Goal: Communication & Community: Answer question/provide support

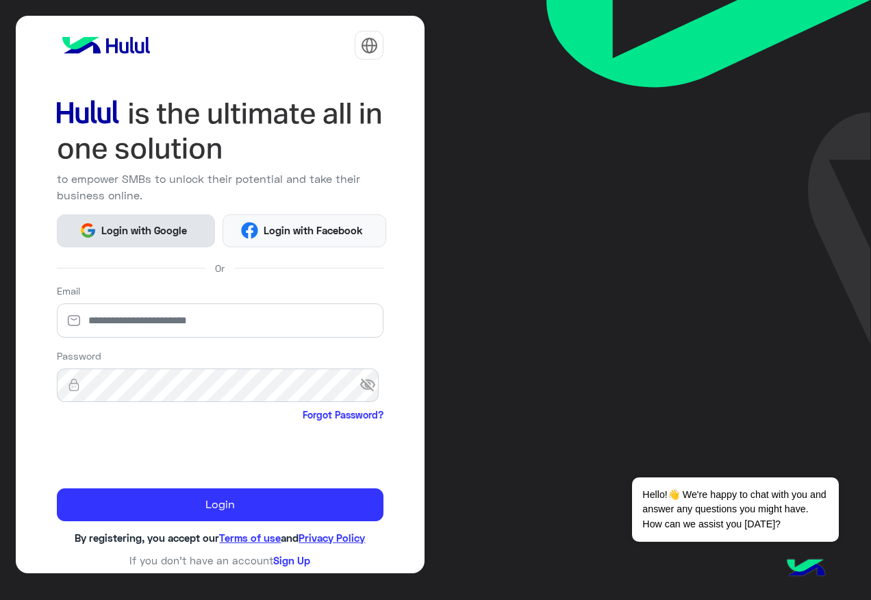
click at [160, 245] on button "Login with Google" at bounding box center [136, 230] width 158 height 33
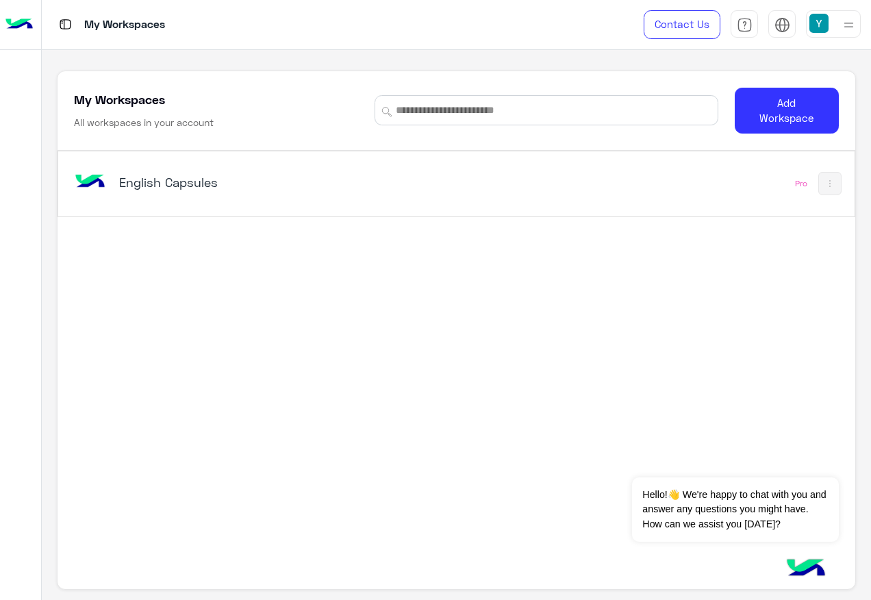
click at [153, 201] on div "English Capsules" at bounding box center [302, 184] width 462 height 40
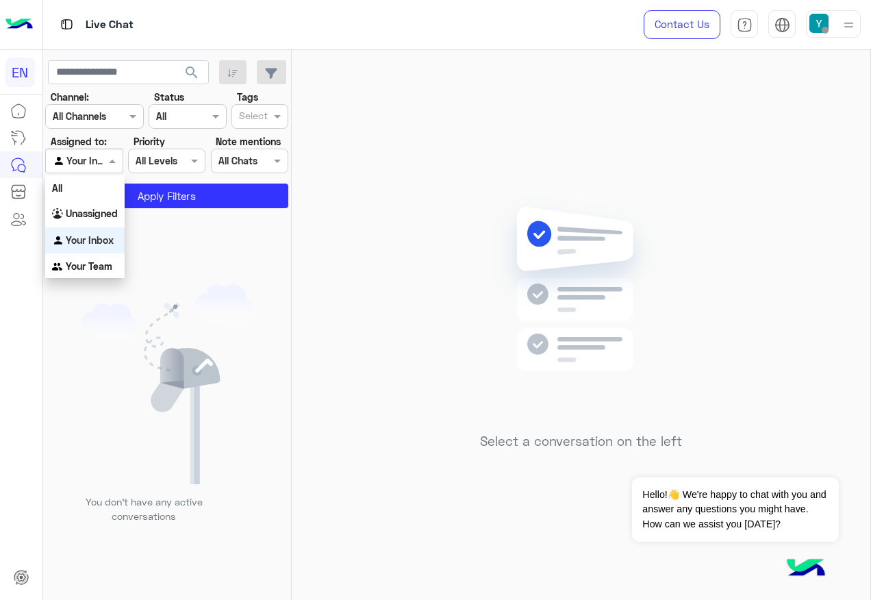
click at [121, 162] on span at bounding box center [113, 160] width 17 height 14
click at [118, 180] on div "All" at bounding box center [84, 187] width 79 height 25
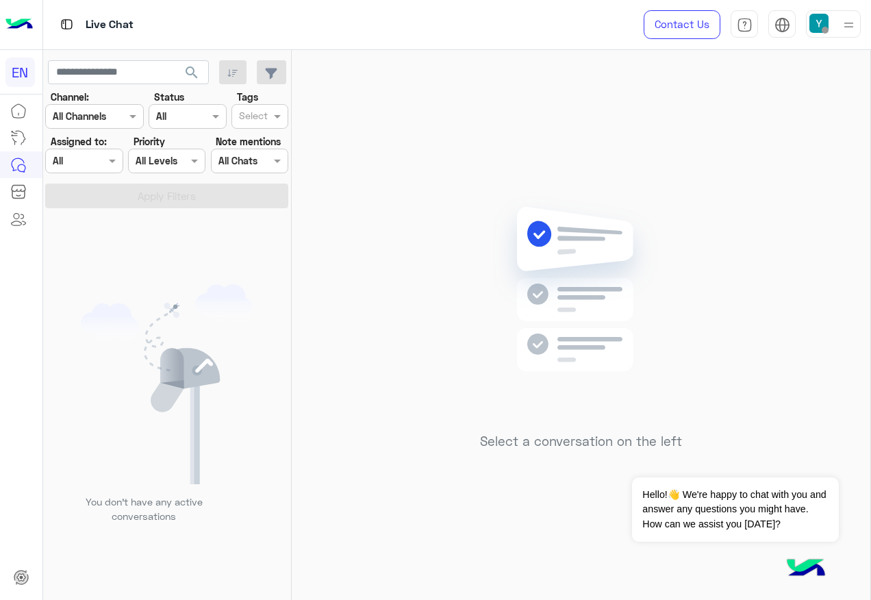
click at [99, 155] on div at bounding box center [84, 161] width 76 height 16
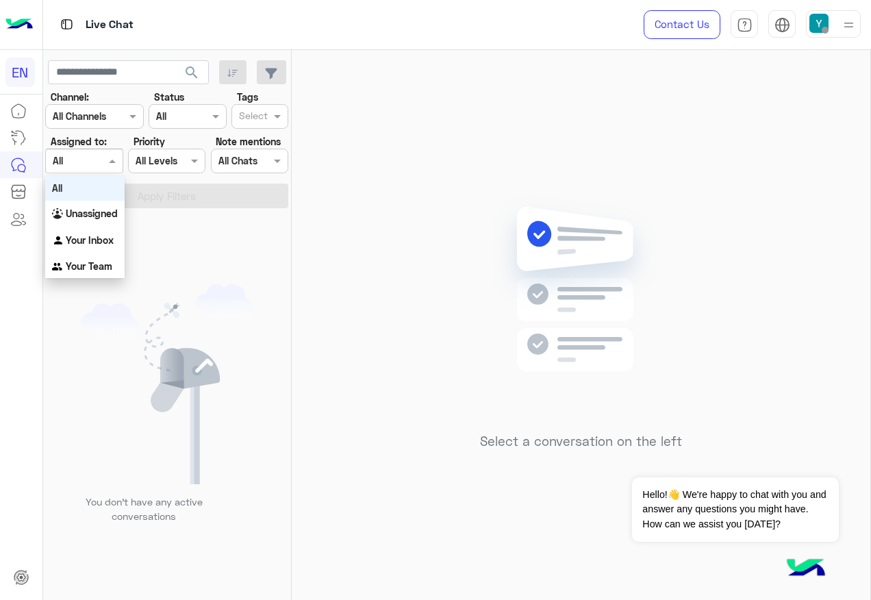
click at [101, 181] on div "All" at bounding box center [84, 187] width 79 height 25
click at [73, 150] on div "Agent Filter All" at bounding box center [83, 161] width 77 height 25
click at [83, 207] on div "Unassigned" at bounding box center [84, 214] width 79 height 27
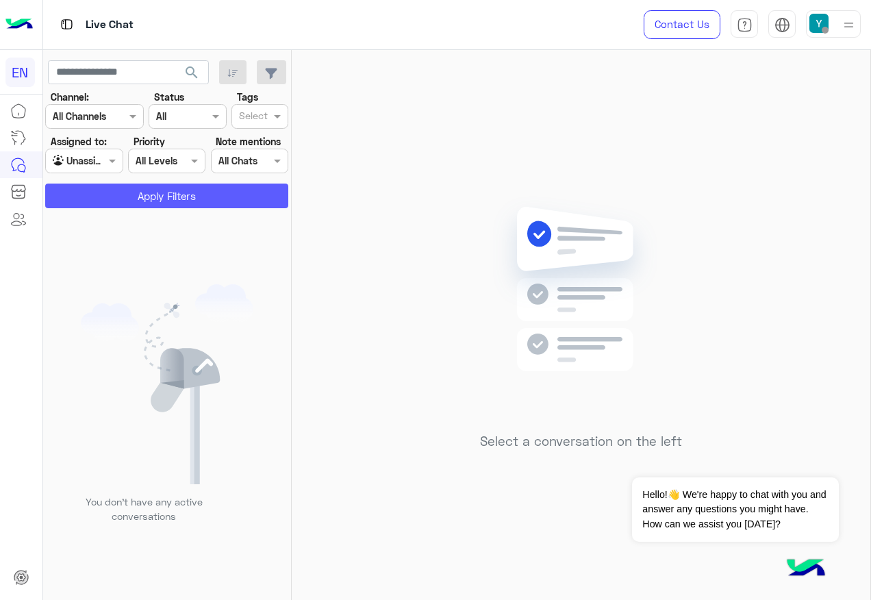
click at [103, 186] on button "Apply Filters" at bounding box center [166, 196] width 243 height 25
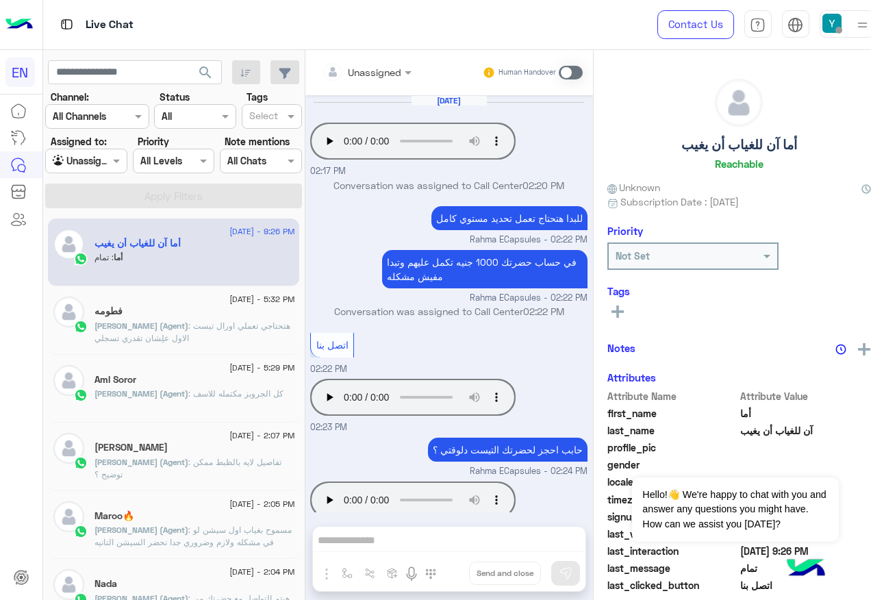
scroll to position [677, 0]
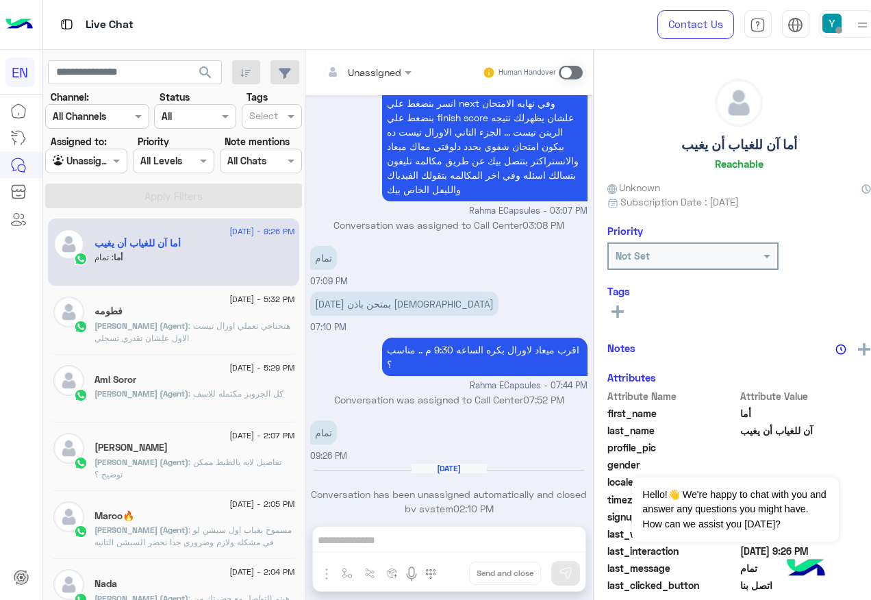
click at [105, 166] on div at bounding box center [86, 161] width 81 height 16
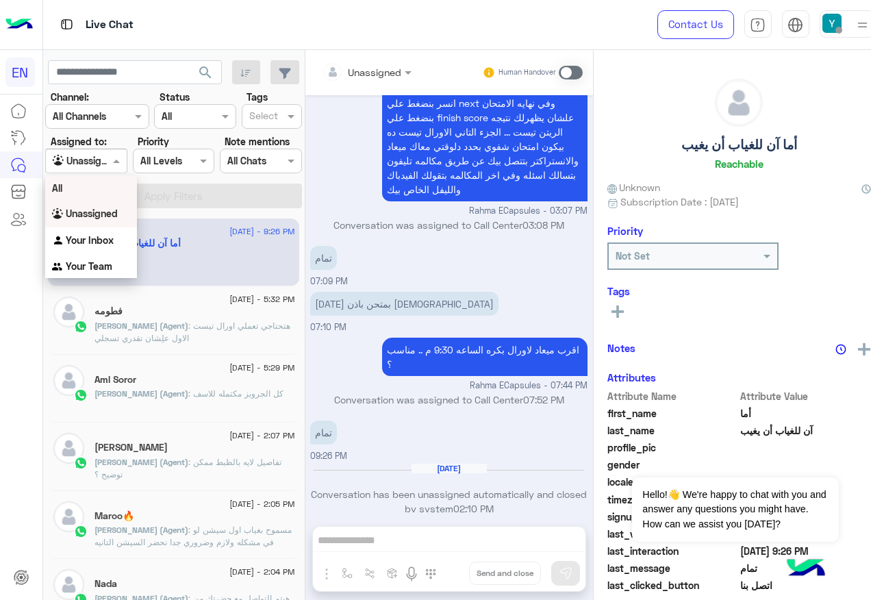
click at [109, 188] on div "All" at bounding box center [91, 187] width 92 height 25
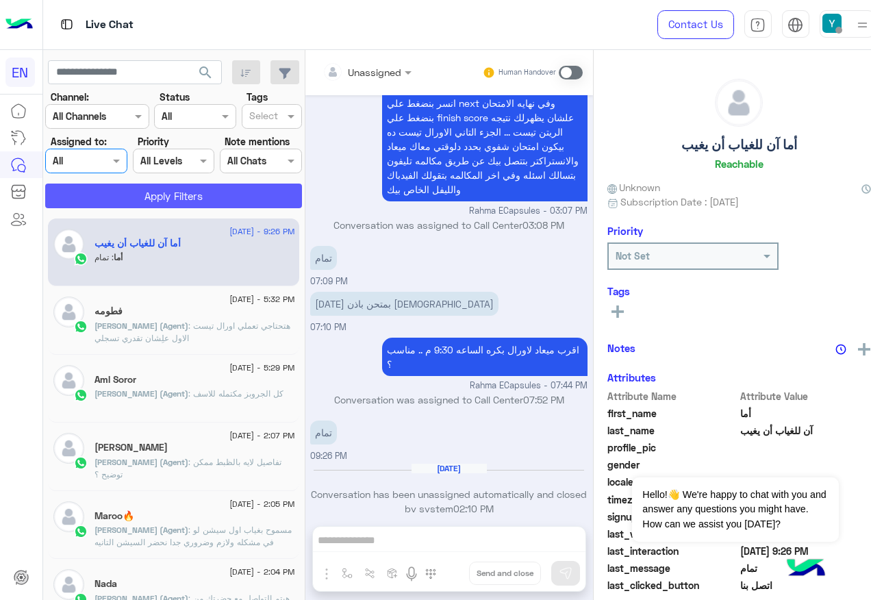
click at [109, 189] on button "Apply Filters" at bounding box center [173, 196] width 257 height 25
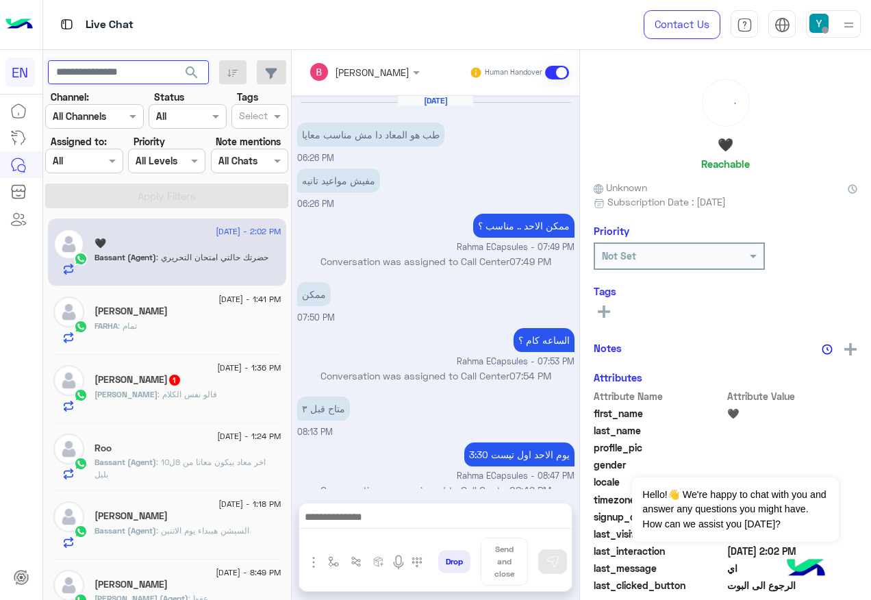
scroll to position [543, 0]
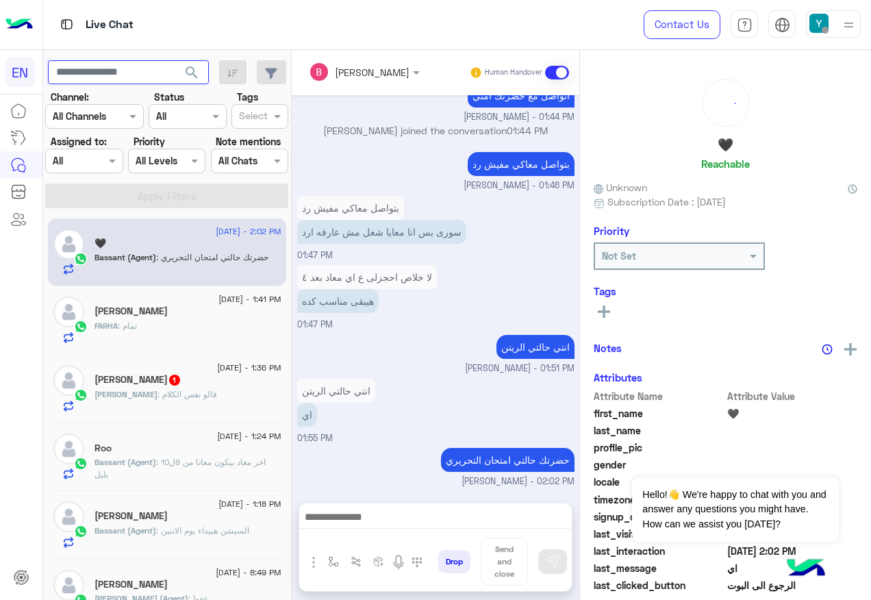
click at [127, 77] on input "text" at bounding box center [128, 72] width 161 height 25
paste input "**********"
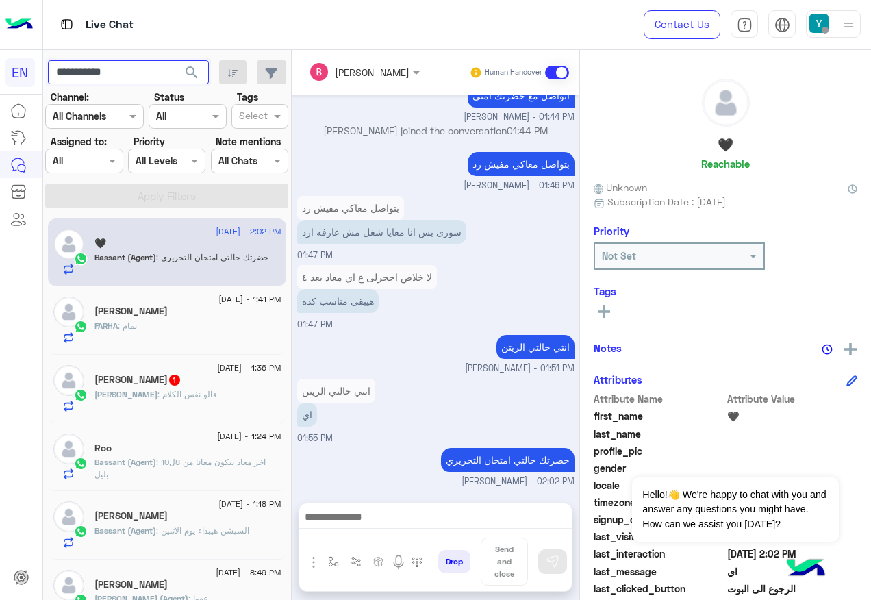
type input "**********"
click at [200, 76] on span "search" at bounding box center [192, 72] width 16 height 16
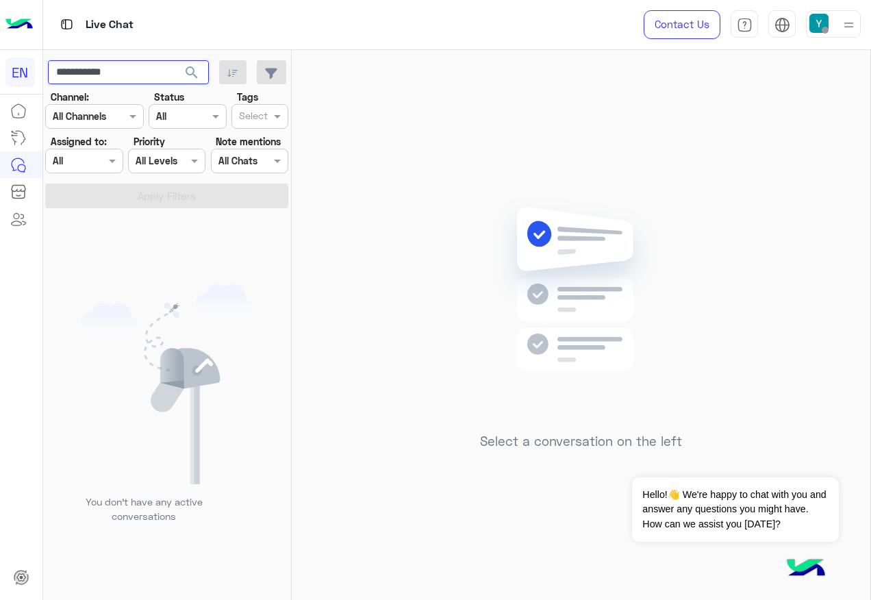
click at [140, 68] on input "**********" at bounding box center [128, 72] width 161 height 25
click at [157, 70] on input "**********" at bounding box center [128, 72] width 161 height 25
click at [121, 156] on span at bounding box center [113, 160] width 17 height 14
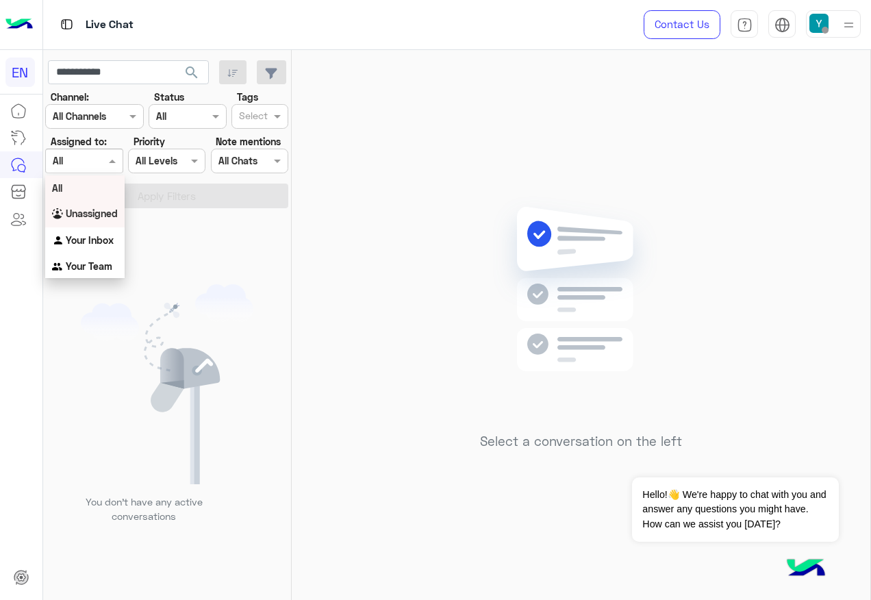
click at [87, 212] on b "Unassigned" at bounding box center [92, 214] width 52 height 12
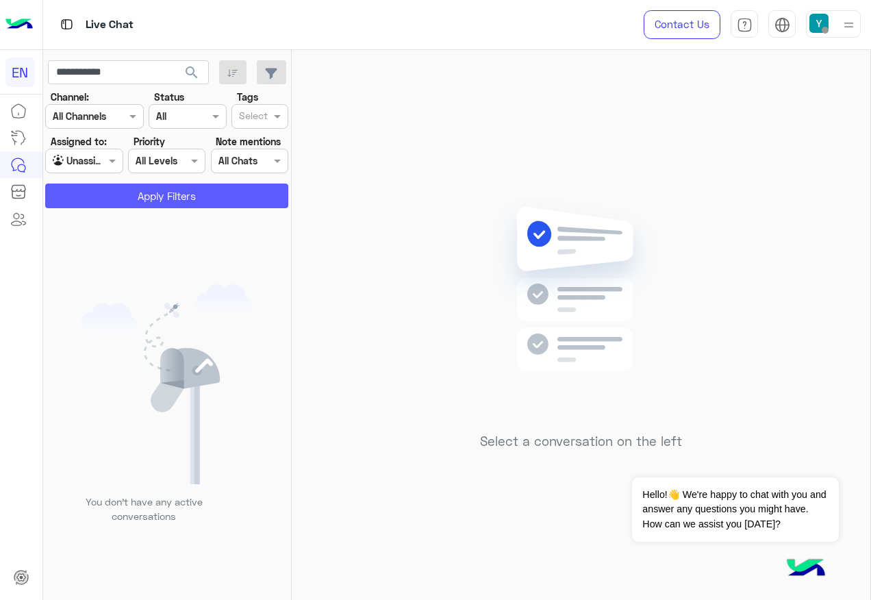
click at [116, 186] on button "Apply Filters" at bounding box center [166, 196] width 243 height 25
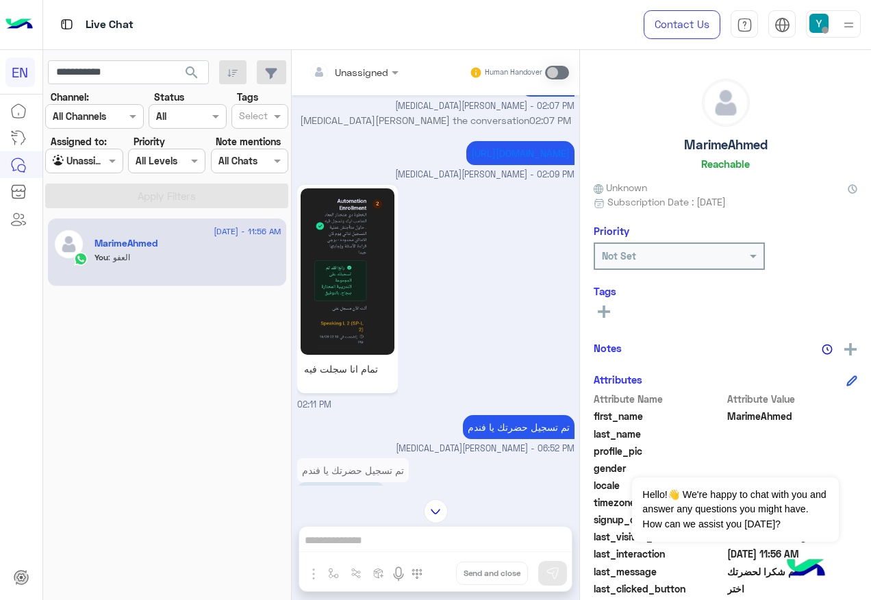
scroll to position [653, 0]
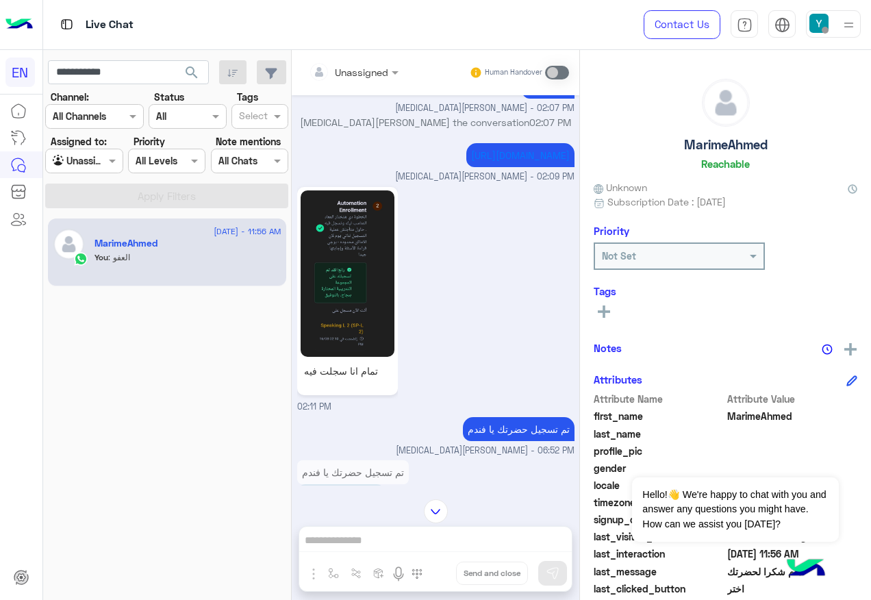
click at [92, 162] on div at bounding box center [84, 161] width 76 height 16
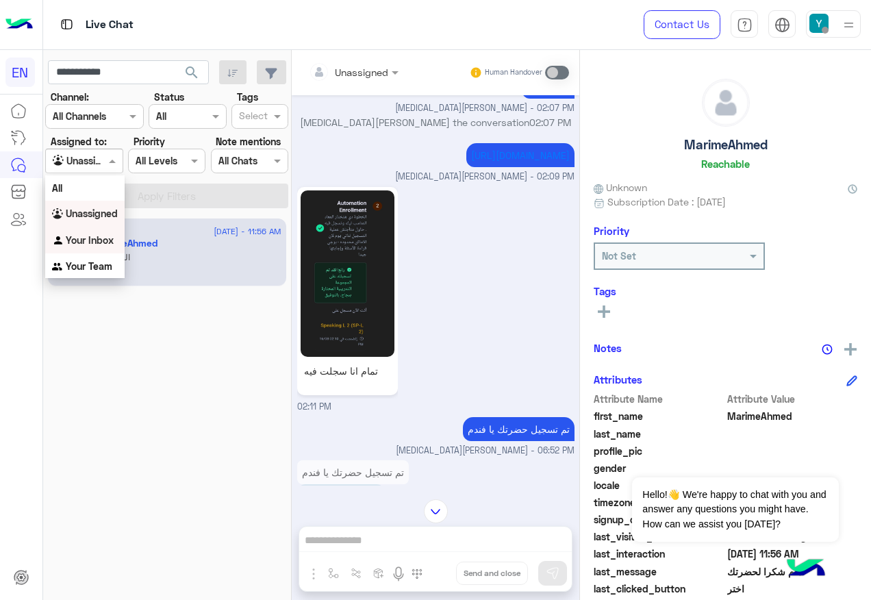
click at [84, 245] on b "Your Inbox" at bounding box center [90, 240] width 48 height 12
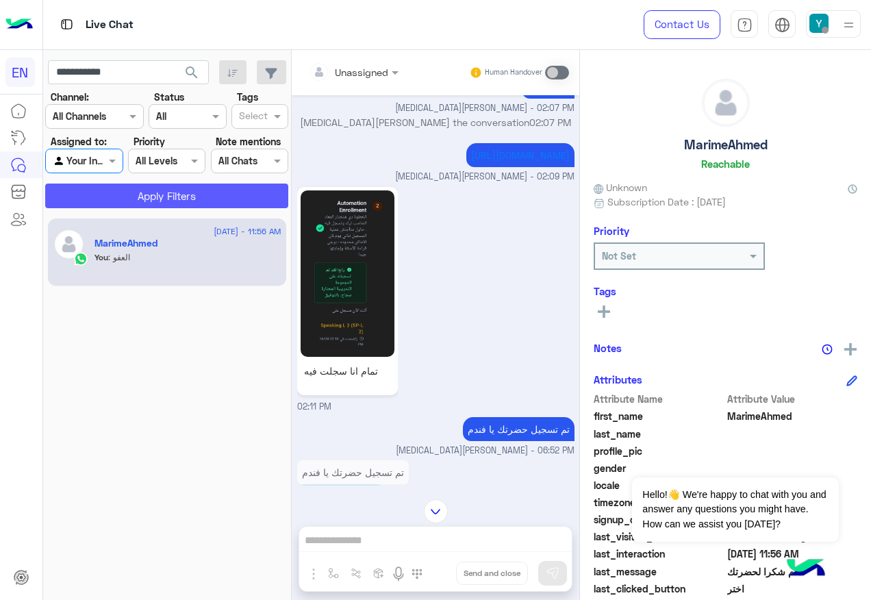
click at [111, 204] on button "Apply Filters" at bounding box center [166, 196] width 243 height 25
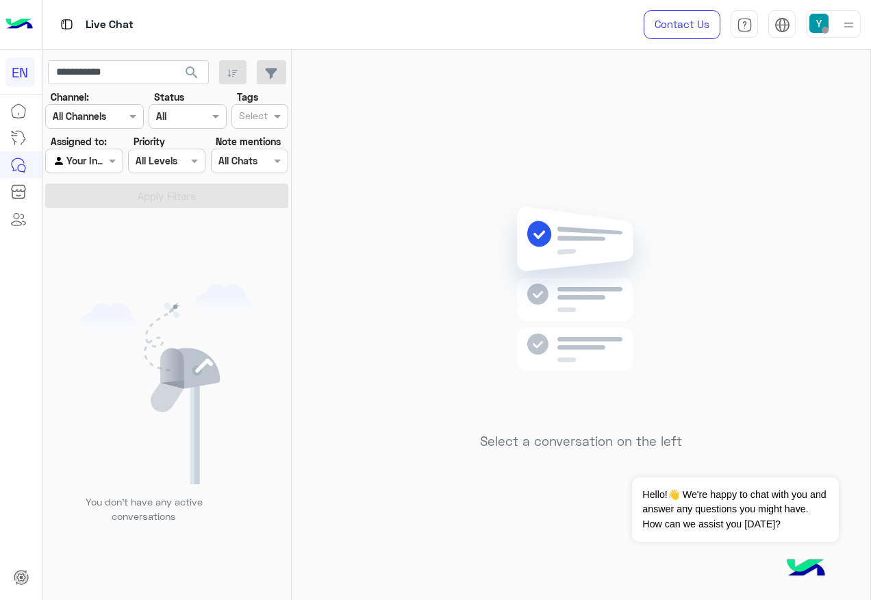
click at [97, 147] on label "Assigned to:" at bounding box center [79, 141] width 56 height 14
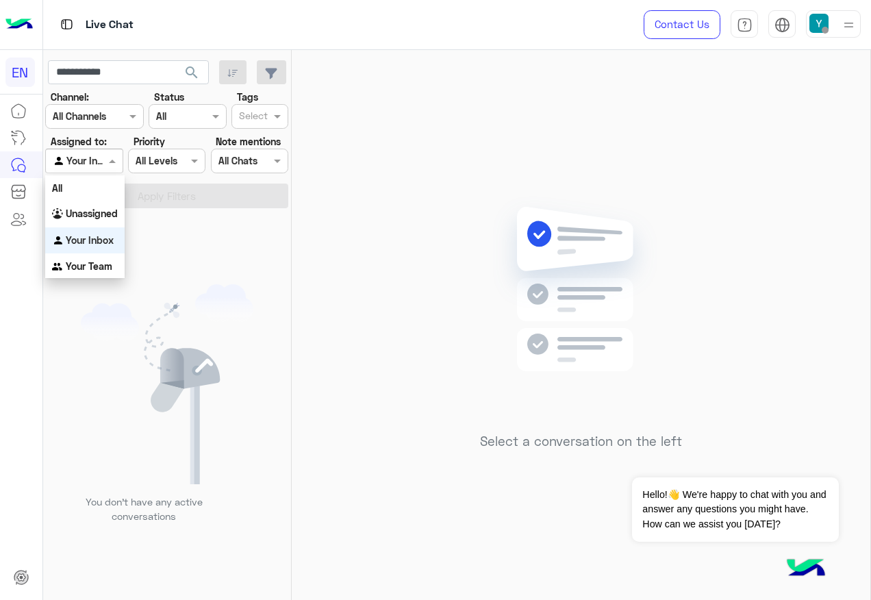
click at [98, 153] on div at bounding box center [84, 161] width 76 height 16
click at [103, 256] on div "Your Team" at bounding box center [84, 266] width 79 height 27
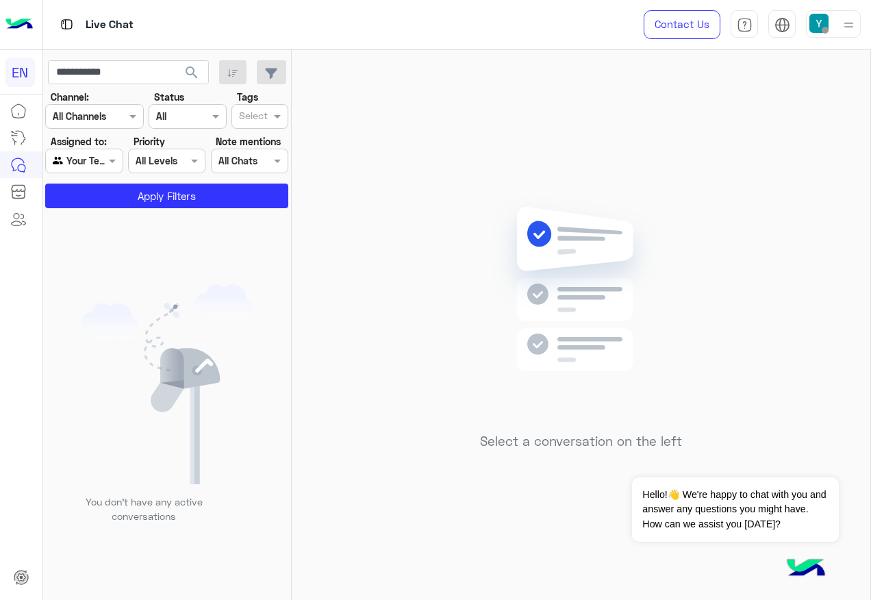
click at [118, 210] on app-inbox-users-filters "**********" at bounding box center [167, 132] width 249 height 164
click at [125, 201] on button "Apply Filters" at bounding box center [166, 196] width 243 height 25
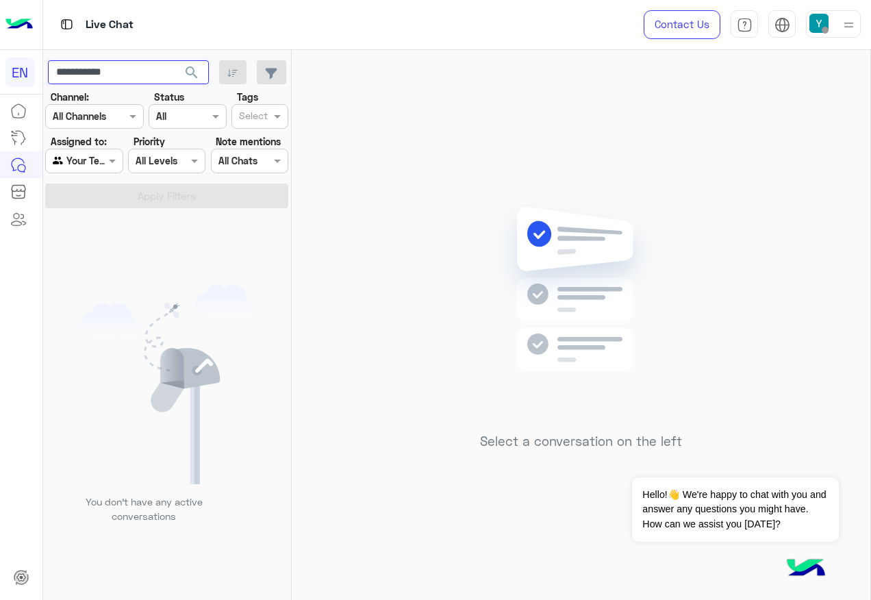
click at [134, 71] on input "**********" at bounding box center [128, 72] width 161 height 25
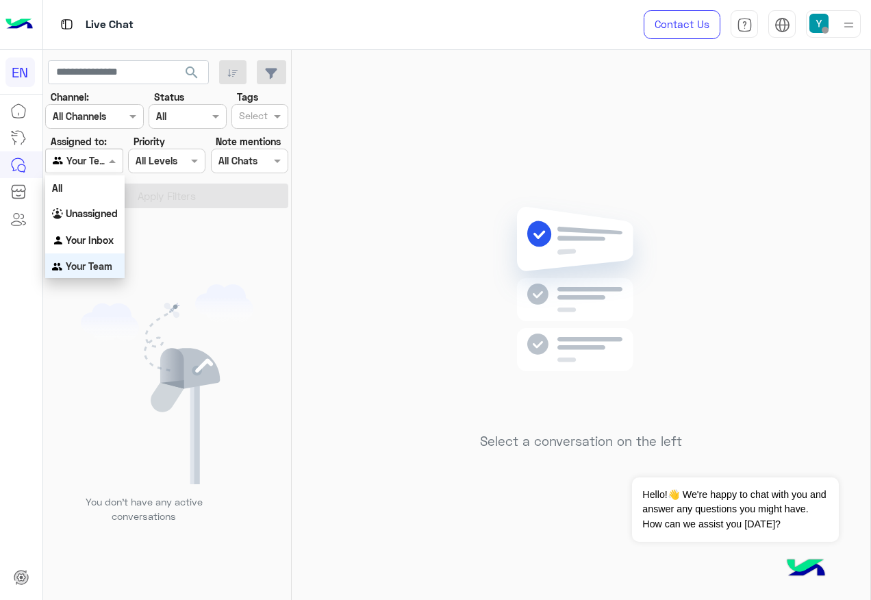
click at [99, 166] on div at bounding box center [84, 161] width 76 height 16
click at [86, 233] on b "Your Inbox" at bounding box center [90, 238] width 48 height 12
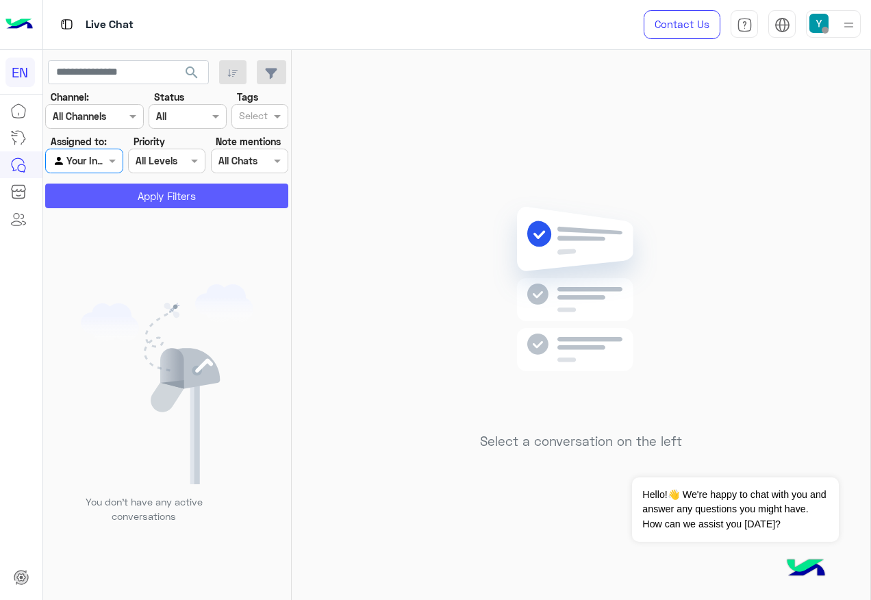
click at [93, 197] on button "Apply Filters" at bounding box center [166, 196] width 243 height 25
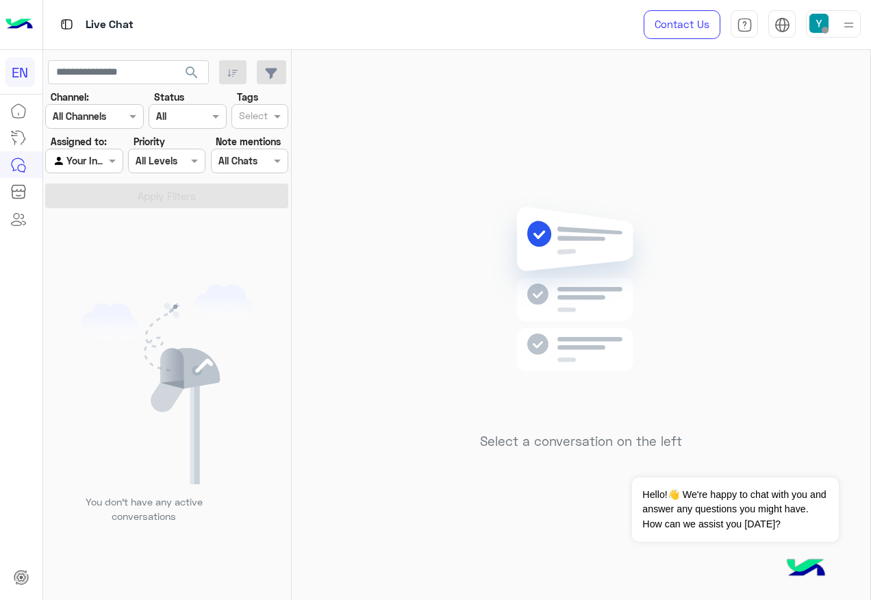
click at [103, 169] on div "Agent Filter Your Inbox" at bounding box center [83, 161] width 77 height 25
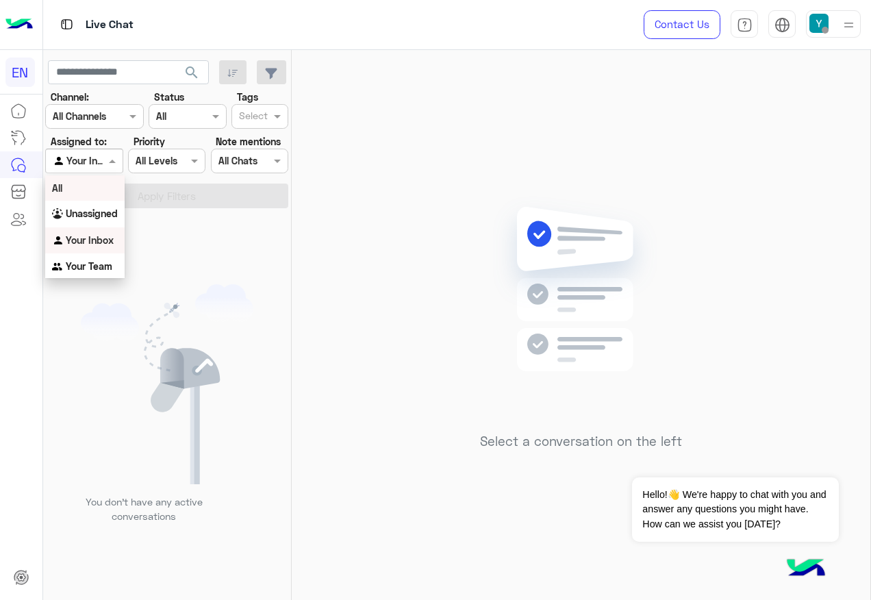
click at [104, 192] on div "All" at bounding box center [84, 187] width 79 height 25
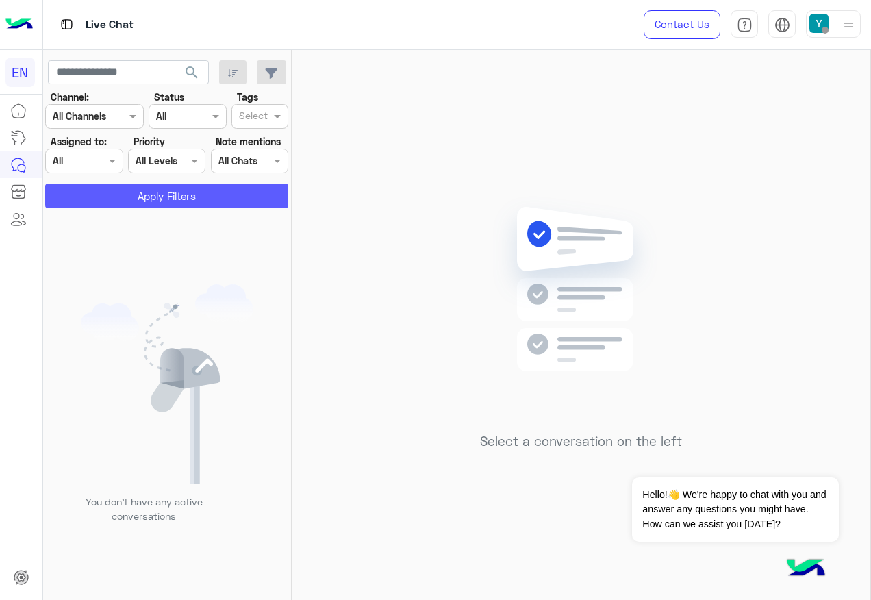
click at [106, 186] on button "Apply Filters" at bounding box center [166, 196] width 243 height 25
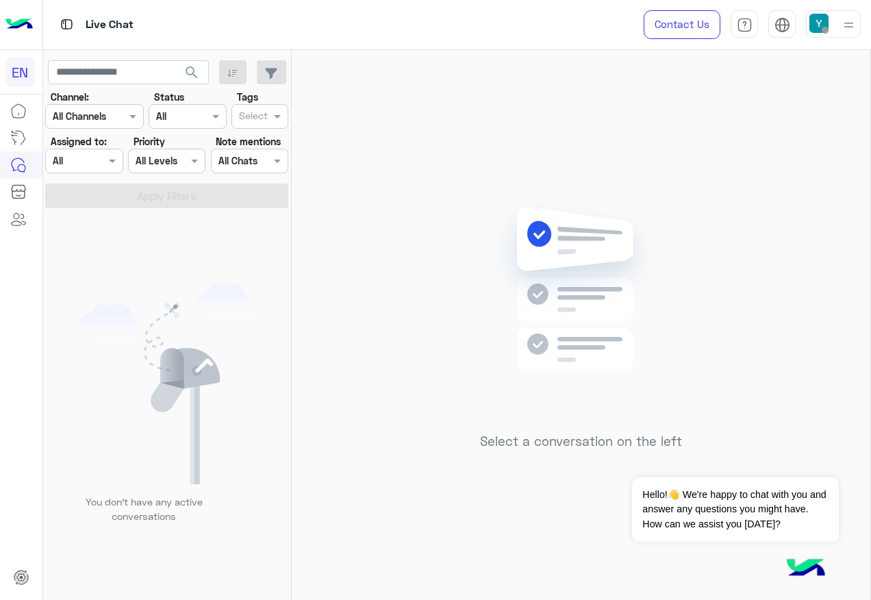
click at [95, 159] on div at bounding box center [84, 161] width 76 height 16
click at [184, 247] on div "You don’t have any active conversations" at bounding box center [167, 409] width 249 height 392
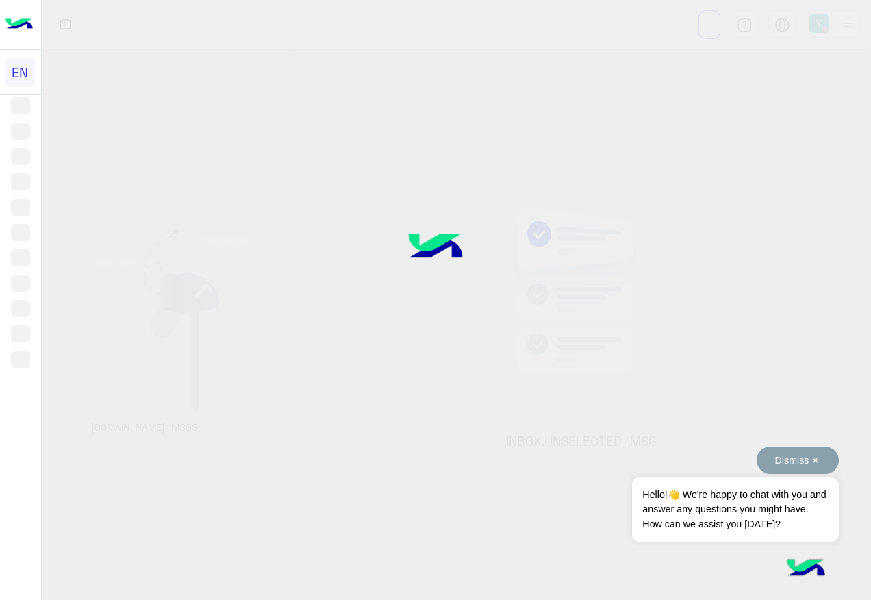
click at [807, 455] on button "Dismiss ✕" at bounding box center [798, 460] width 82 height 27
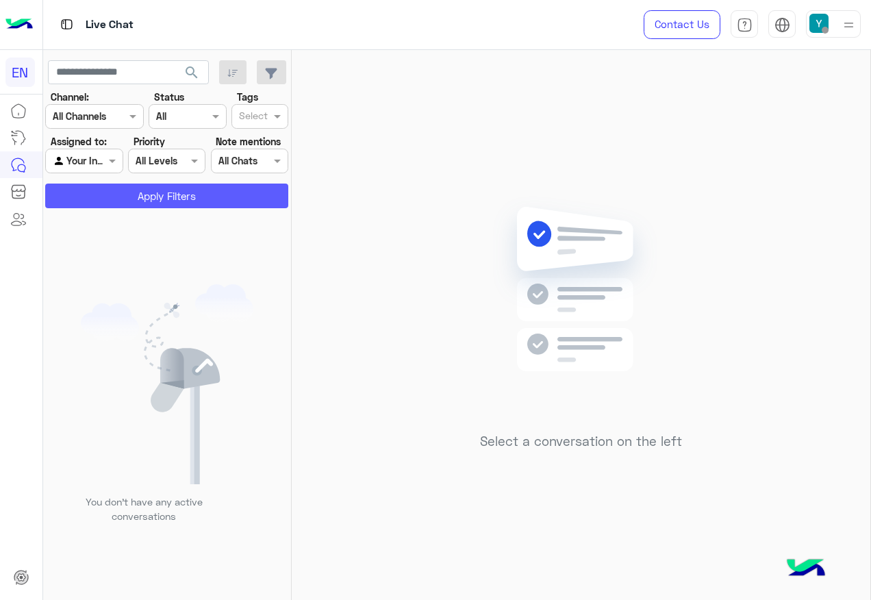
click at [101, 193] on button "Apply Filters" at bounding box center [166, 196] width 243 height 25
click at [81, 162] on input "text" at bounding box center [69, 161] width 32 height 14
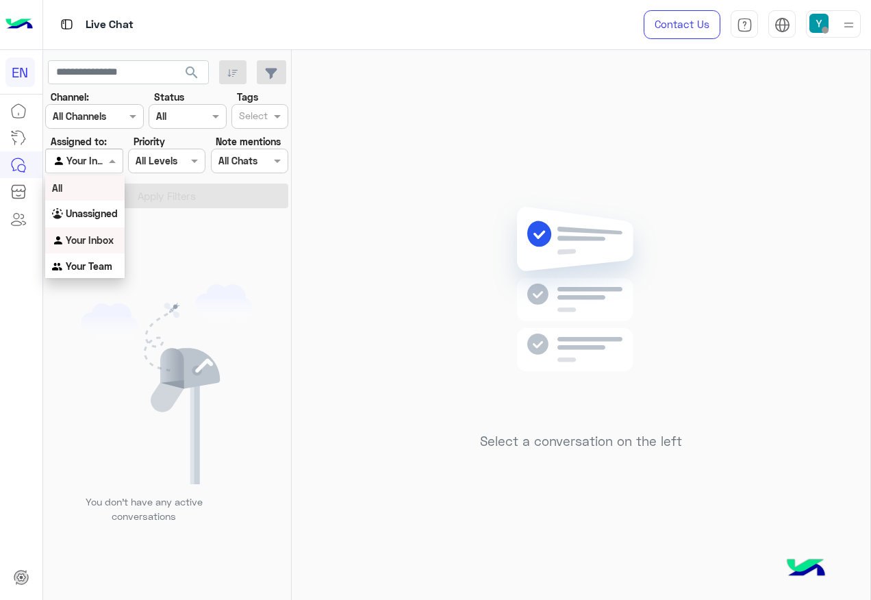
click at [101, 190] on div "All" at bounding box center [84, 187] width 79 height 25
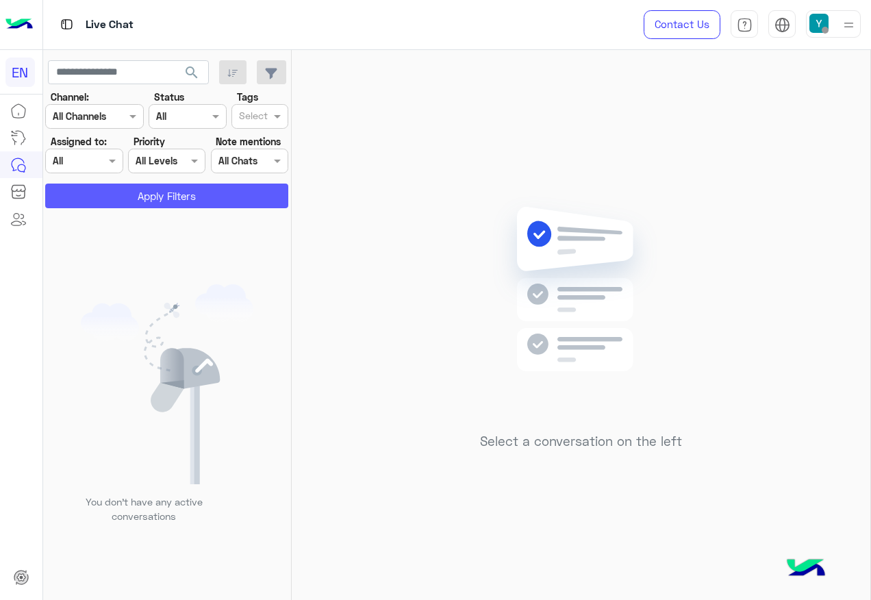
click at [186, 207] on button "Apply Filters" at bounding box center [166, 196] width 243 height 25
click at [171, 188] on button "Apply Filters" at bounding box center [166, 196] width 243 height 25
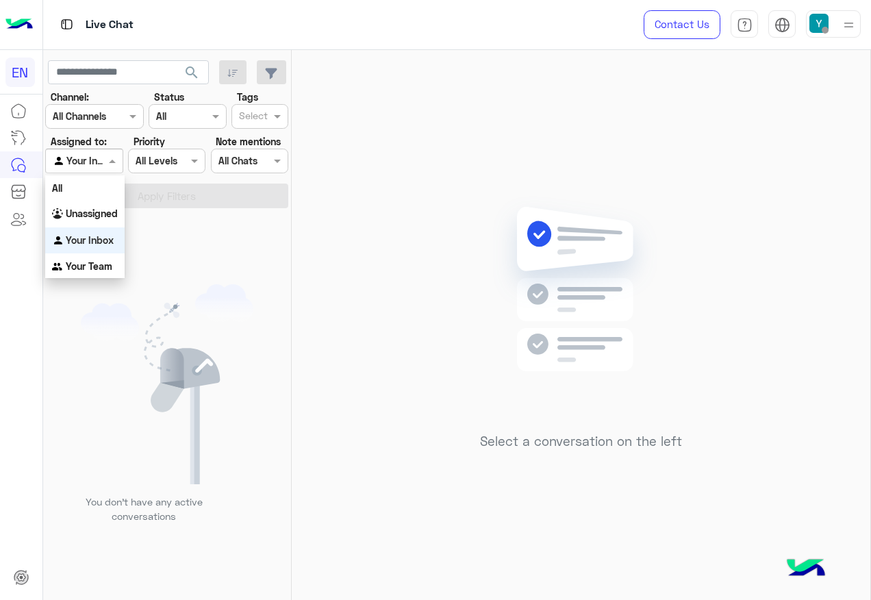
click at [98, 167] on div at bounding box center [84, 161] width 76 height 16
click at [105, 220] on div "Unassigned" at bounding box center [84, 214] width 79 height 27
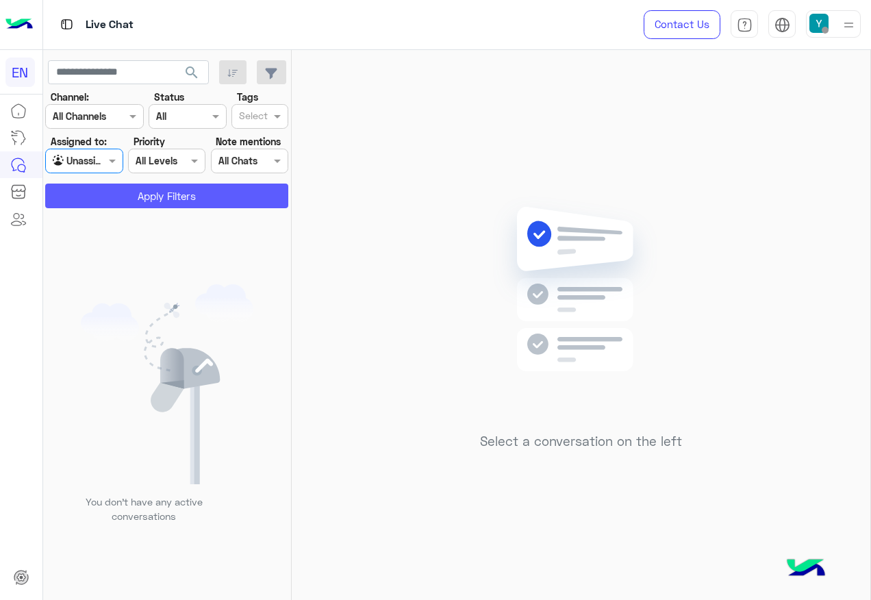
click at [111, 196] on button "Apply Filters" at bounding box center [166, 196] width 243 height 25
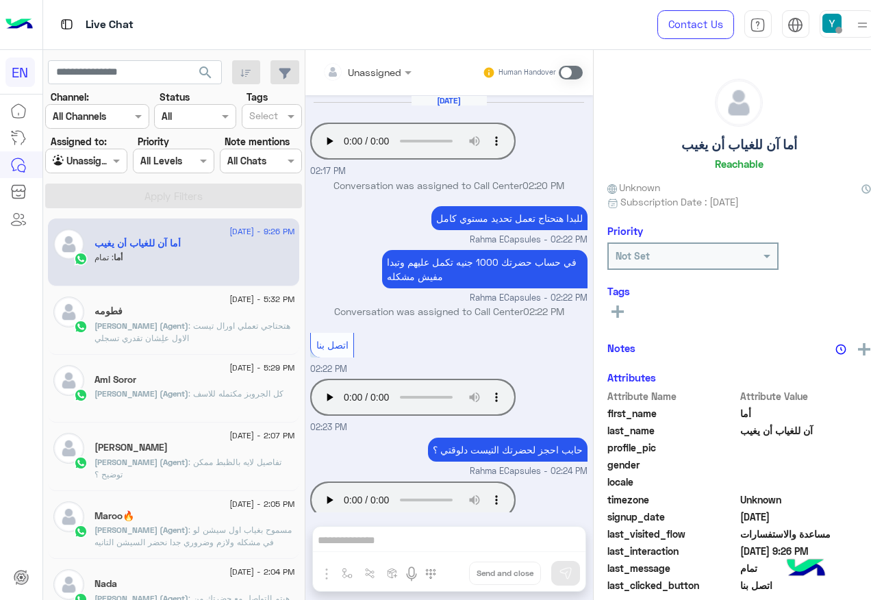
scroll to position [677, 0]
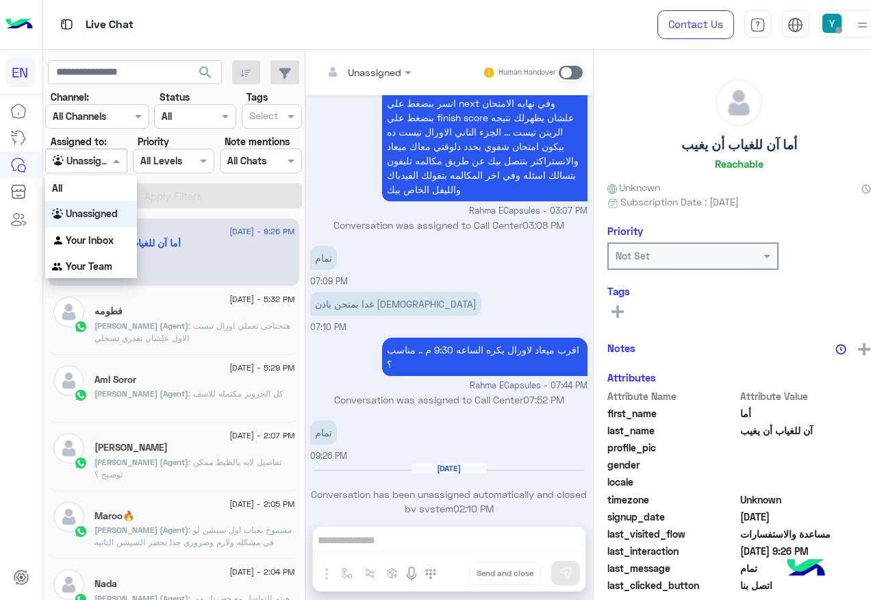
click at [88, 162] on input "text" at bounding box center [71, 161] width 36 height 14
drag, startPoint x: 108, startPoint y: 260, endPoint x: 114, endPoint y: 253, distance: 9.2
click at [109, 260] on b "Your Team" at bounding box center [89, 266] width 47 height 12
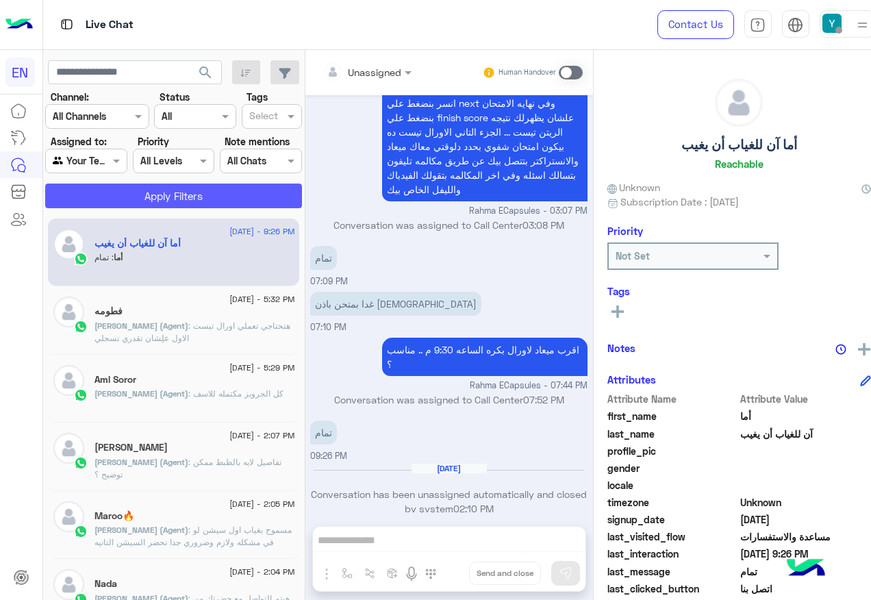
click at [122, 200] on button "Apply Filters" at bounding box center [173, 196] width 257 height 25
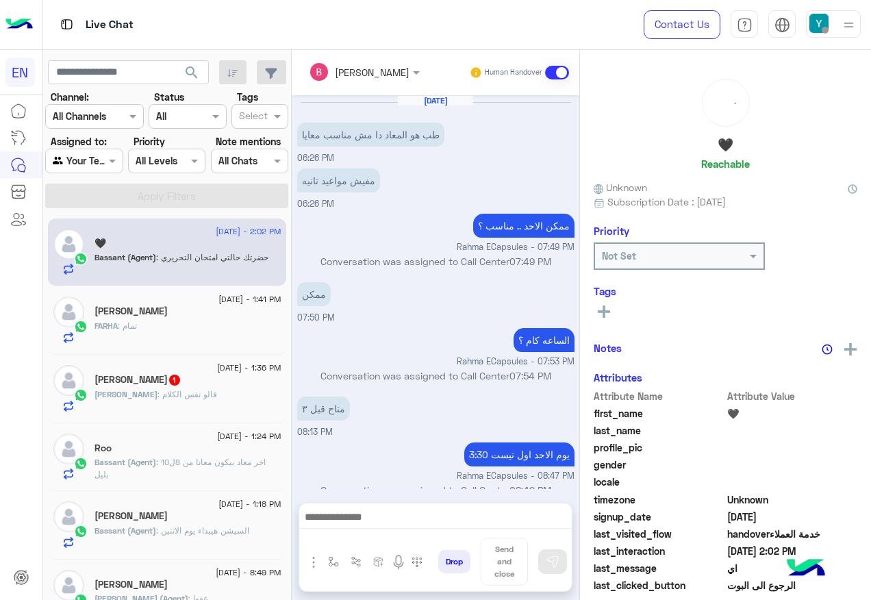
scroll to position [543, 0]
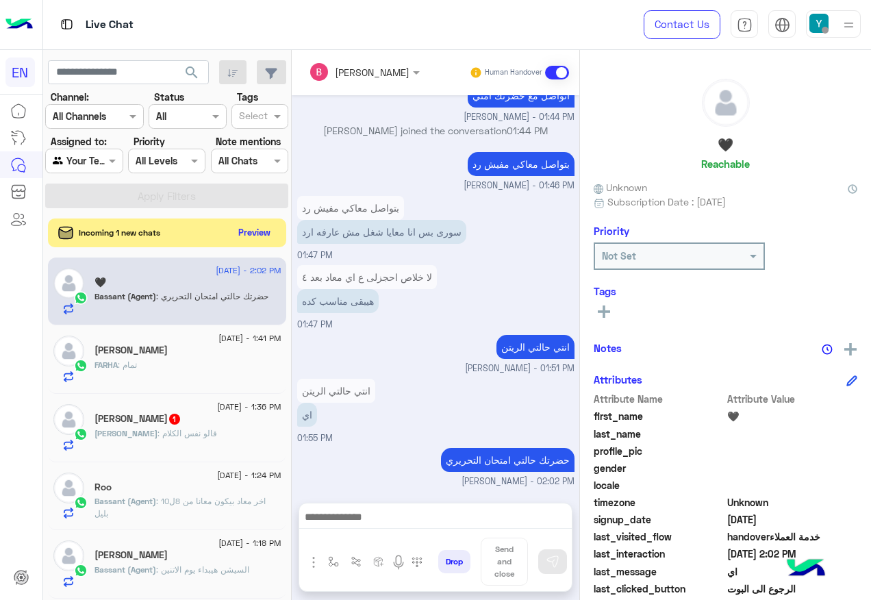
click at [276, 234] on button "Preview" at bounding box center [255, 232] width 42 height 18
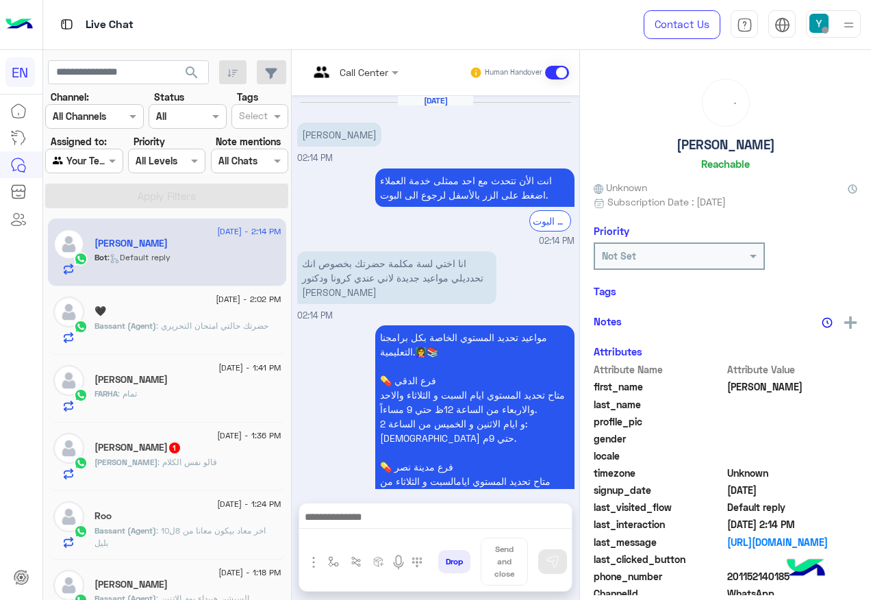
scroll to position [759, 0]
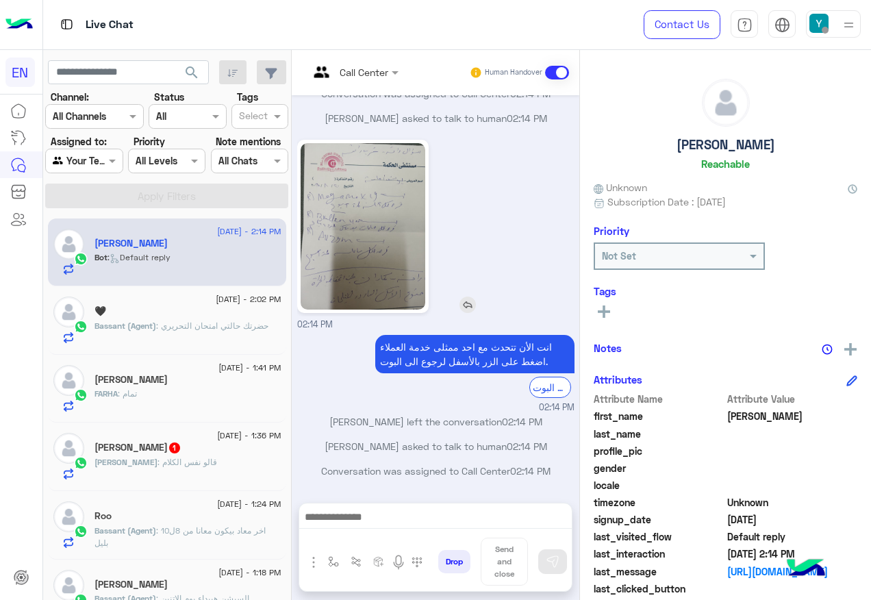
click at [325, 231] on img at bounding box center [363, 226] width 125 height 166
click at [379, 203] on img at bounding box center [363, 226] width 125 height 166
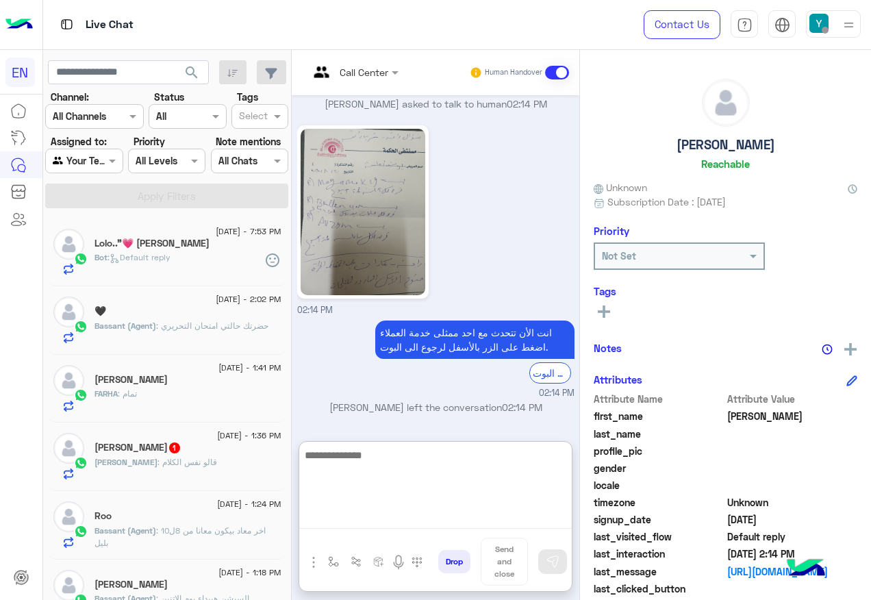
drag, startPoint x: 416, startPoint y: 528, endPoint x: 417, endPoint y: 521, distance: 6.9
click at [417, 523] on textarea at bounding box center [435, 488] width 273 height 82
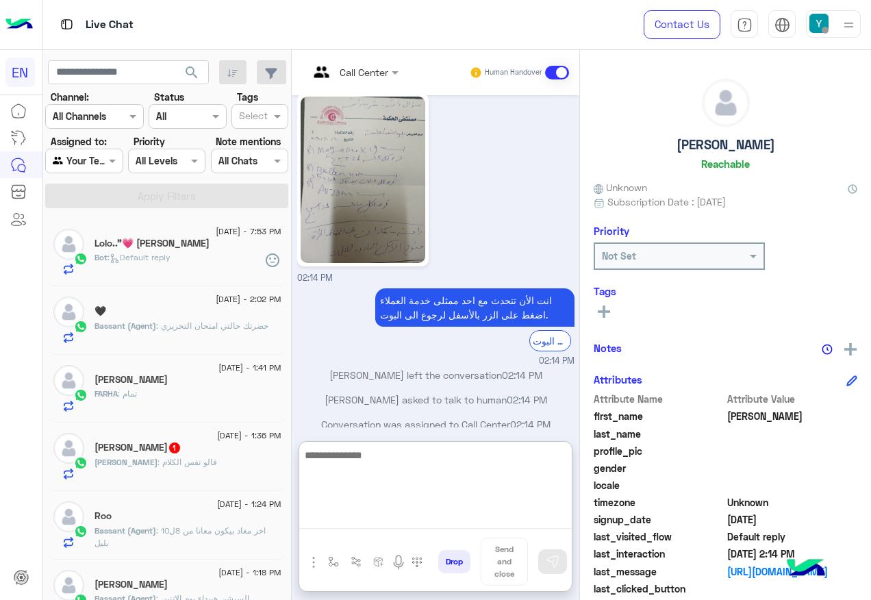
scroll to position [820, 0]
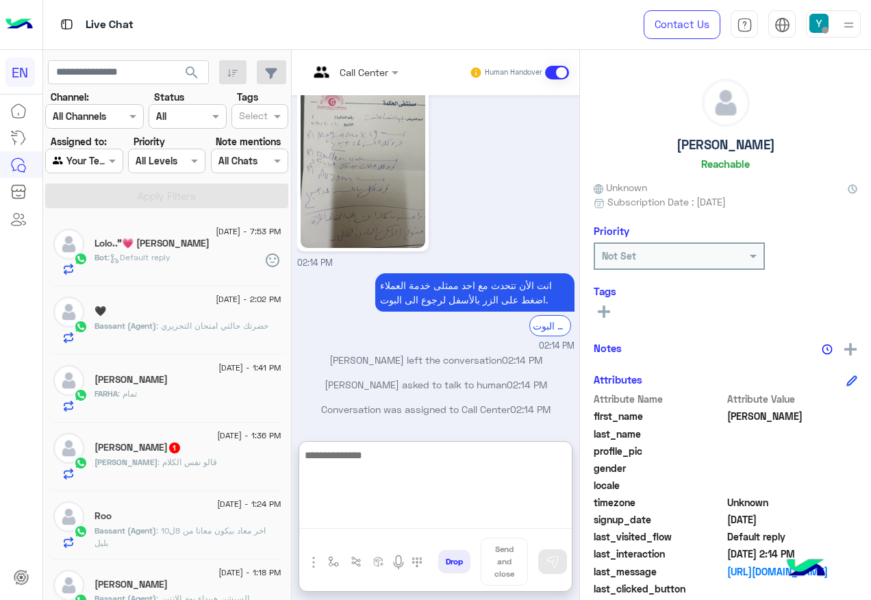
click at [436, 497] on textarea at bounding box center [435, 488] width 273 height 82
type textarea "**********"
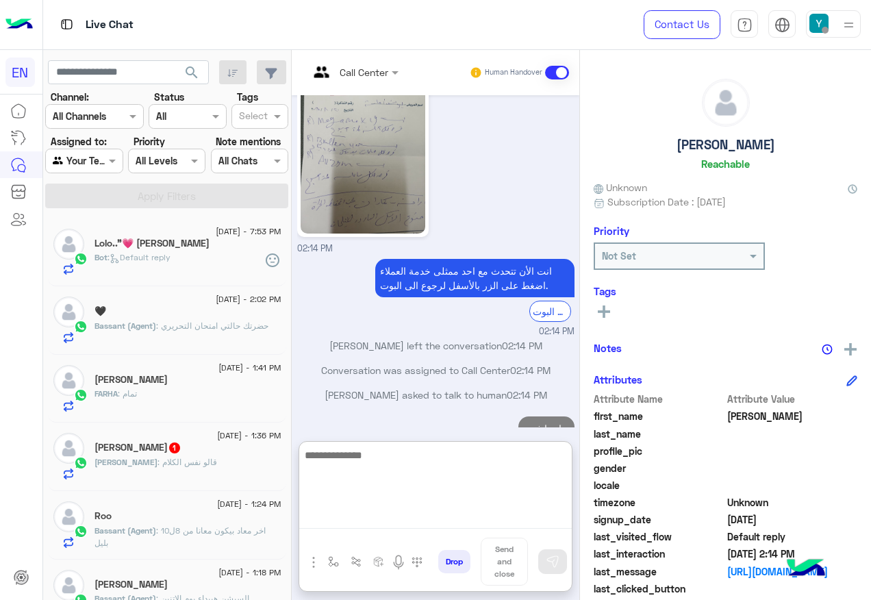
scroll to position [864, 0]
